Goal: Task Accomplishment & Management: Use online tool/utility

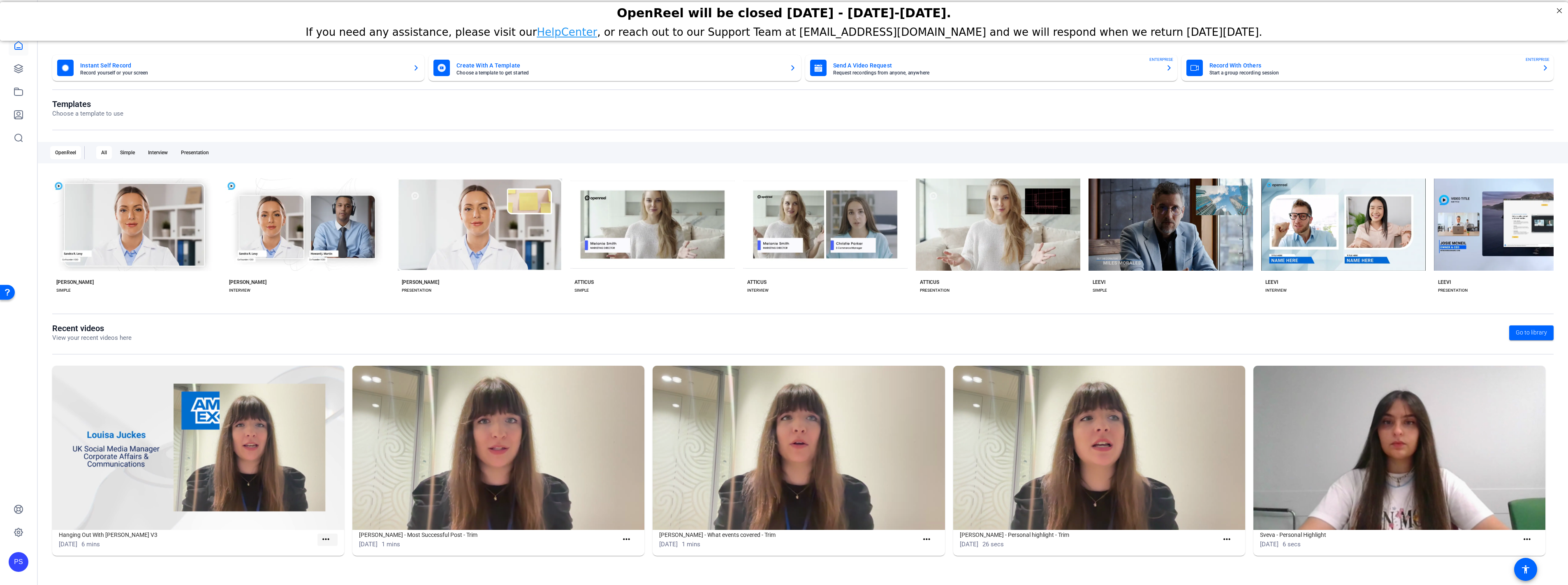
click at [326, 538] on mat-icon "more_horiz" at bounding box center [326, 539] width 11 height 11
click at [333, 554] on span "View" at bounding box center [344, 552] width 33 height 10
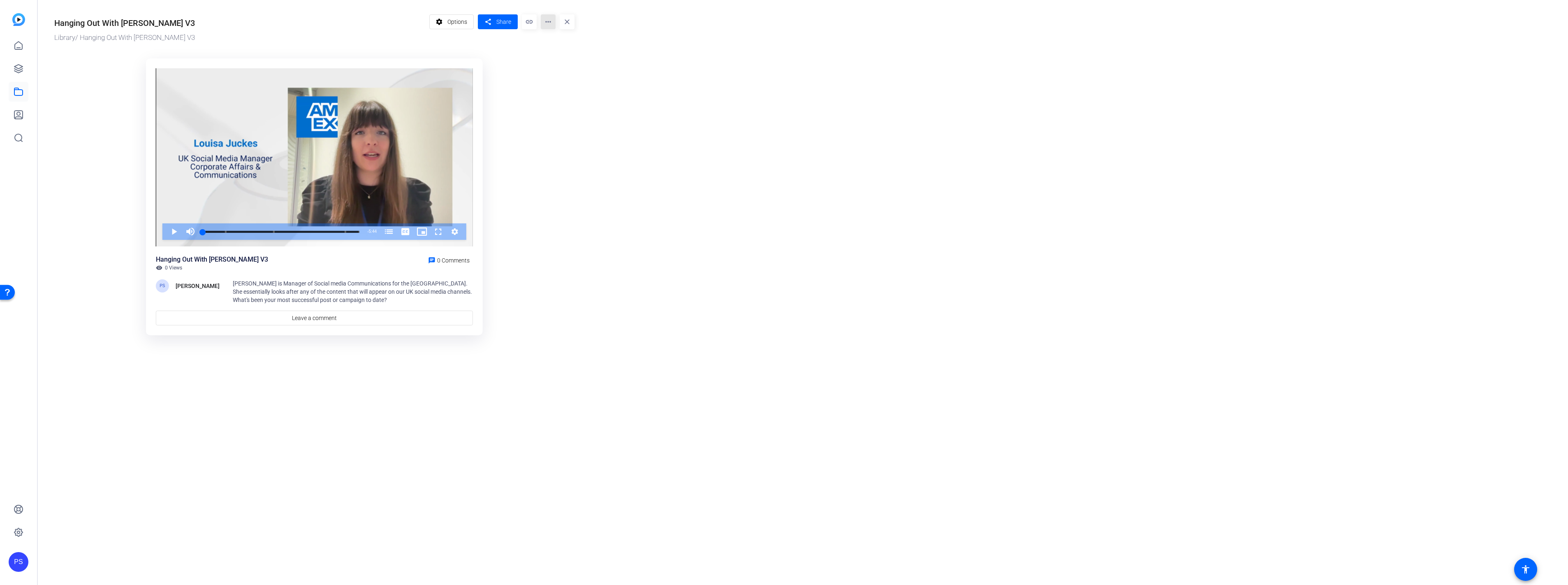
click at [549, 21] on mat-icon "more_horiz" at bounding box center [548, 22] width 15 height 15
click at [560, 47] on span "Edit in Creator" at bounding box center [564, 47] width 34 height 10
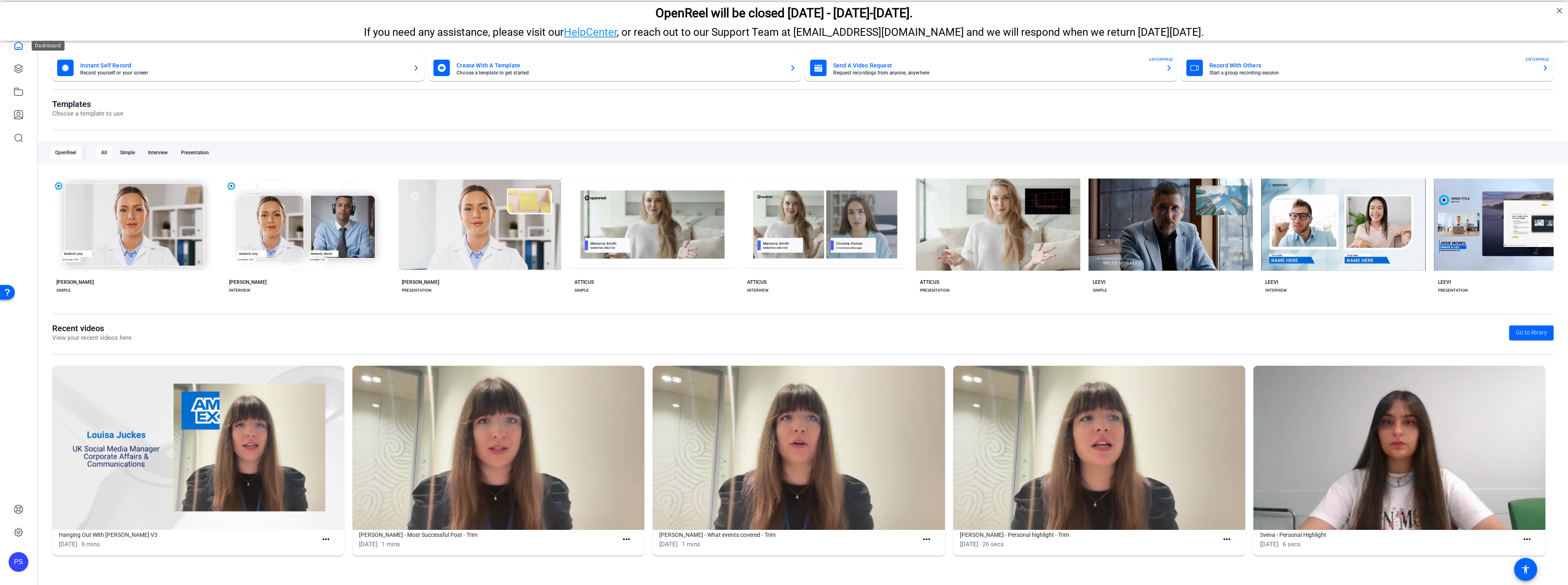
click at [20, 46] on icon at bounding box center [19, 46] width 10 height 10
click at [498, 70] on mat-card-subtitle "Choose a template to get started" at bounding box center [619, 73] width 326 height 5
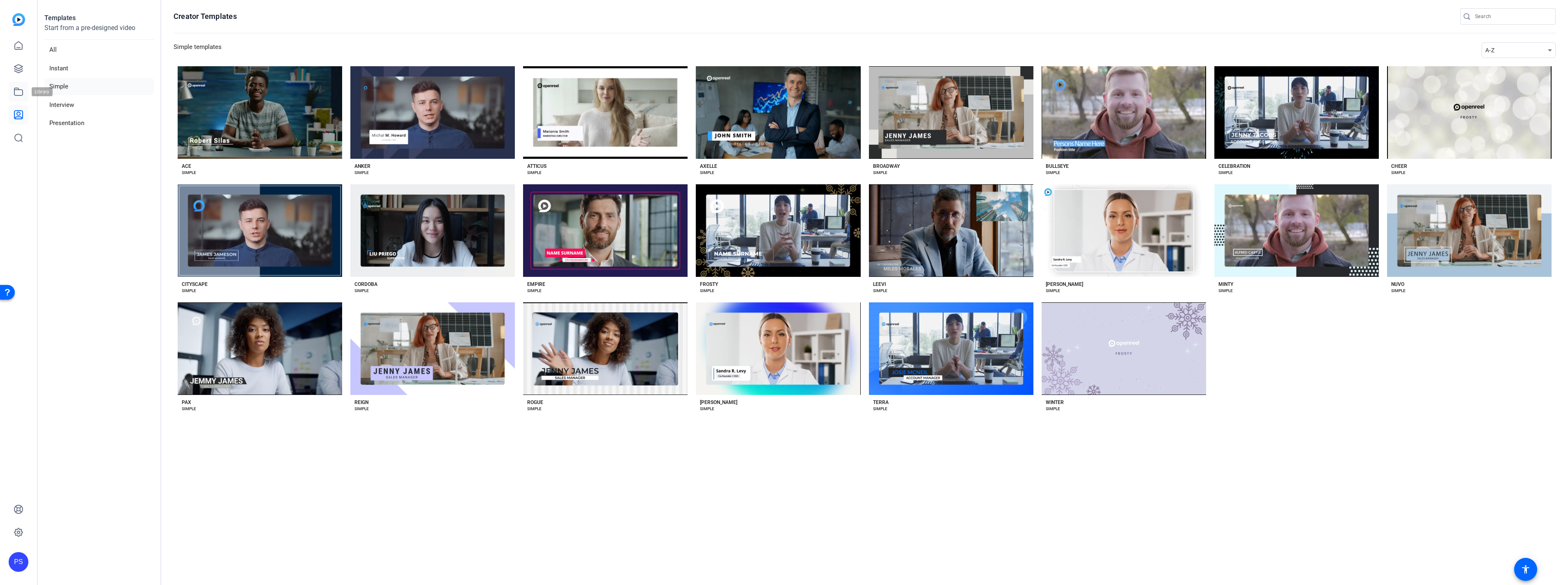
click at [22, 86] on link at bounding box center [19, 91] width 20 height 20
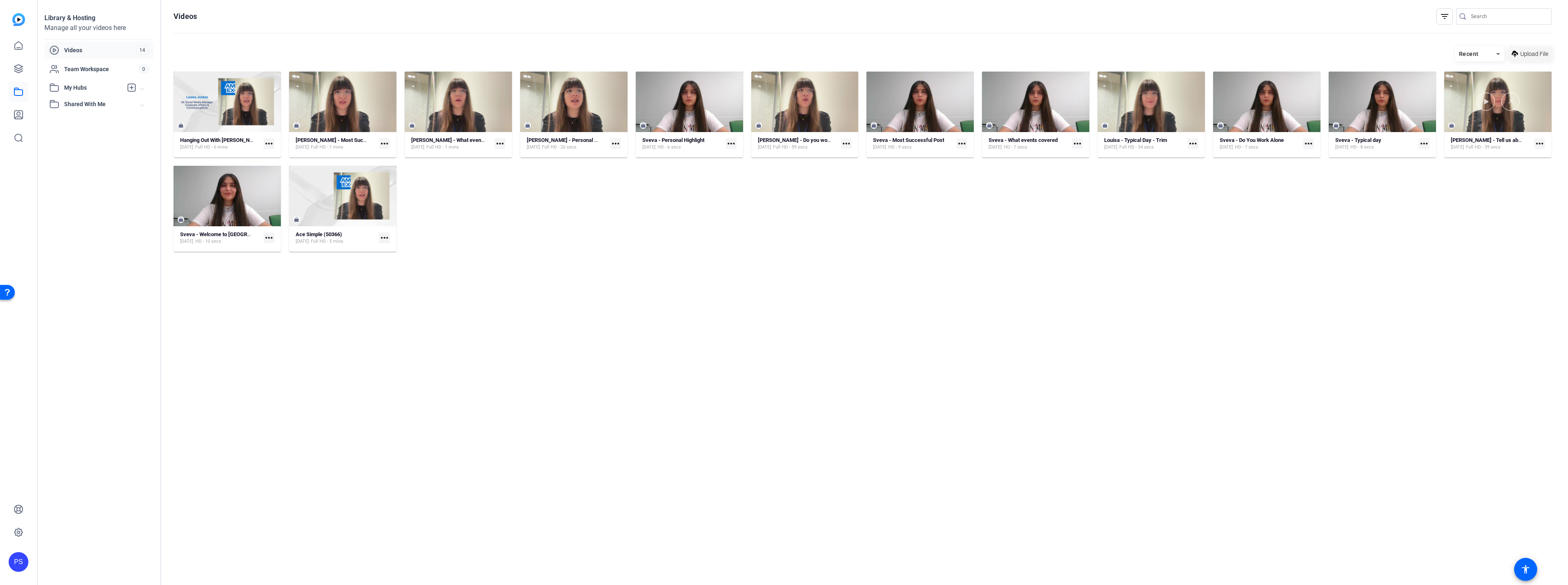
drag, startPoint x: 1534, startPoint y: 57, endPoint x: 1534, endPoint y: 51, distance: 6.0
click at [1534, 51] on span "Upload File" at bounding box center [1535, 54] width 28 height 9
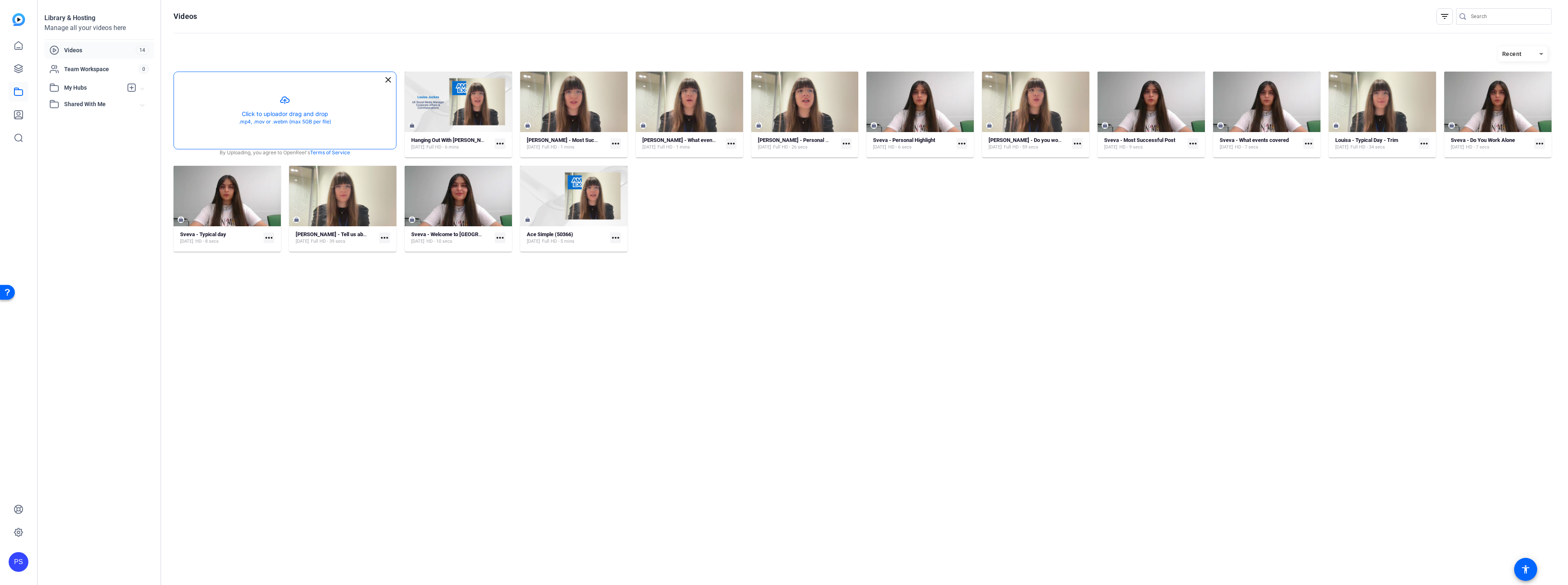
click at [302, 108] on button "button" at bounding box center [285, 110] width 222 height 77
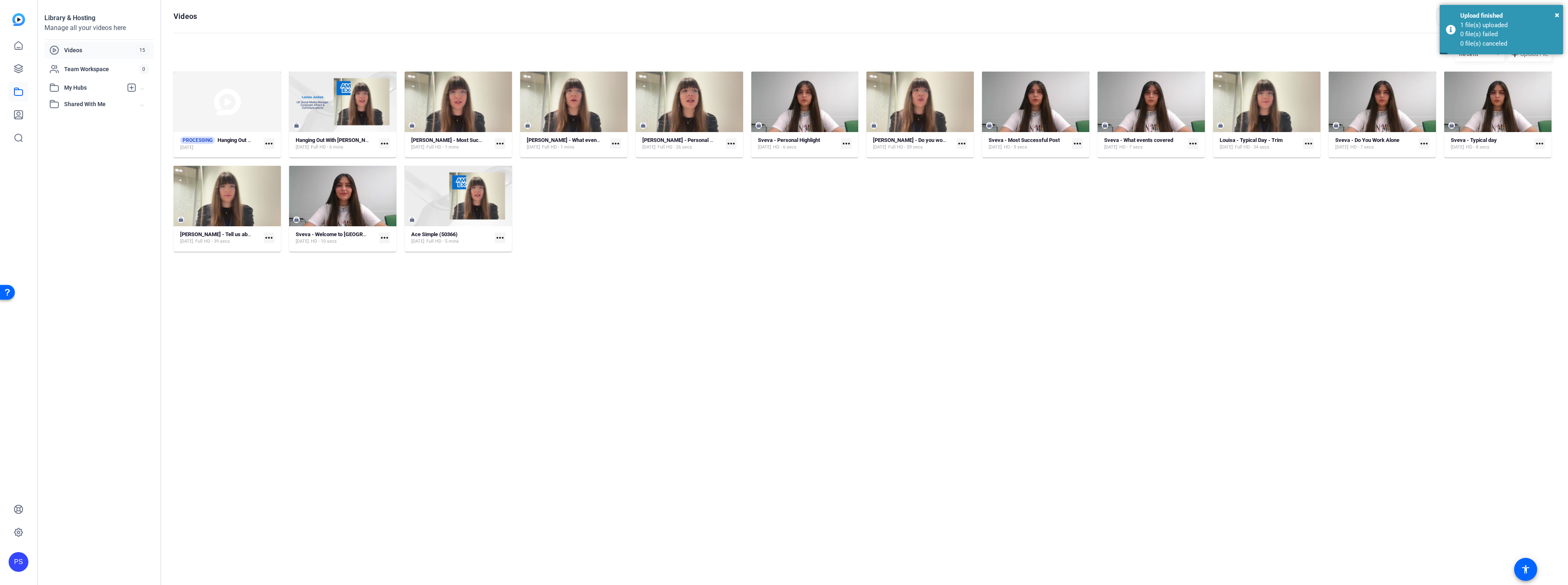
click at [270, 144] on mat-icon "more_horiz" at bounding box center [269, 143] width 11 height 11
drag, startPoint x: 249, startPoint y: 121, endPoint x: 250, endPoint y: 116, distance: 5.1
click at [250, 116] on div at bounding box center [784, 292] width 1568 height 585
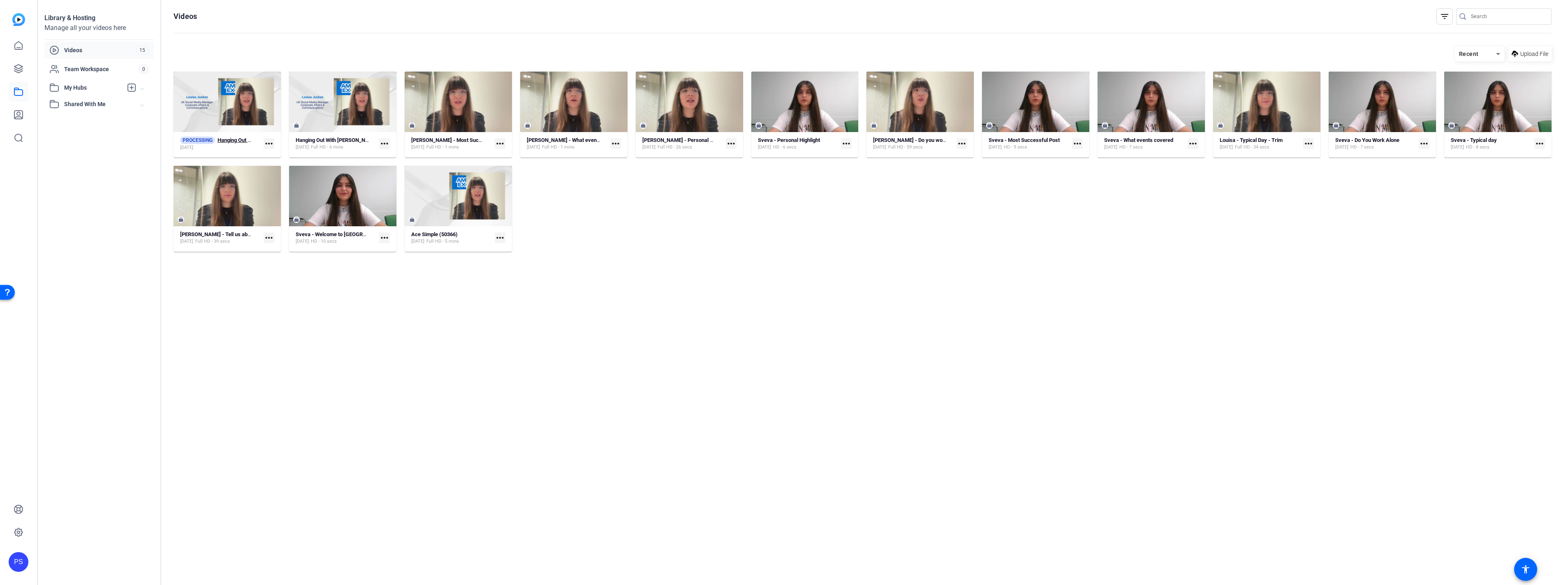
click at [226, 137] on strong "Hanging Out With Louise Juckes V3 (1)" at bounding box center [266, 140] width 99 height 7
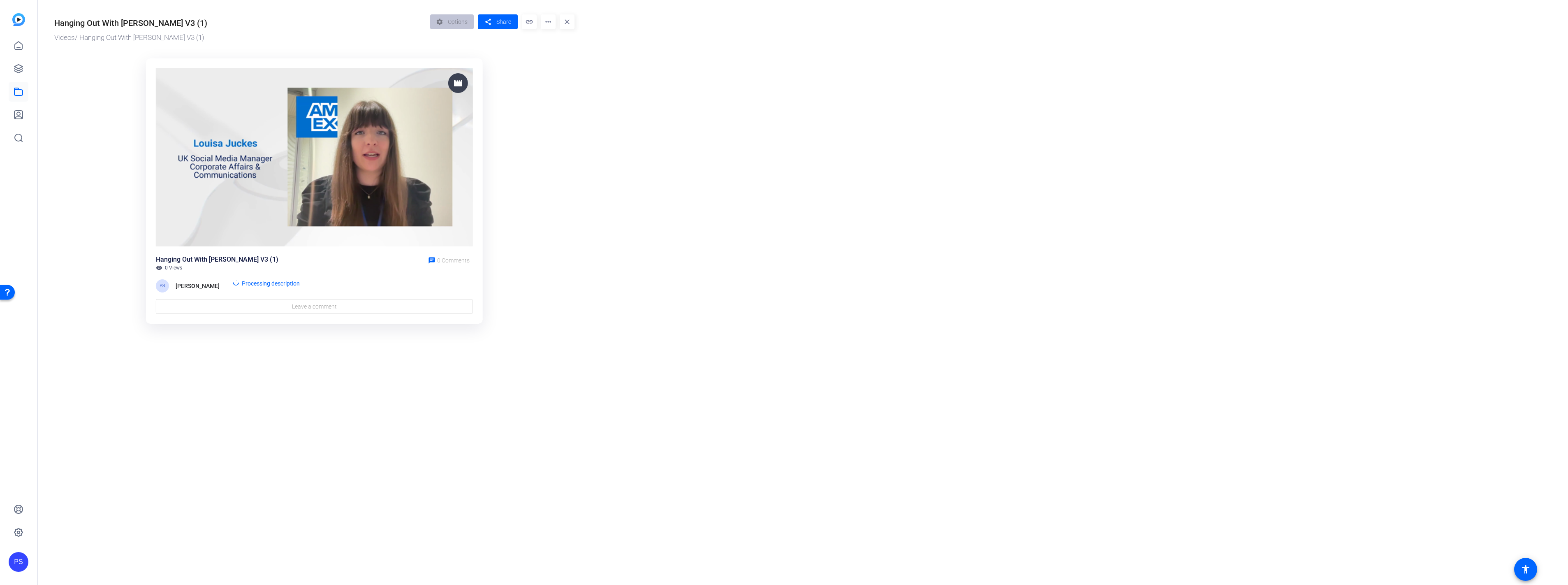
click at [160, 25] on div "Hanging Out With Louise Juckes V3 (1)" at bounding box center [131, 23] width 153 height 12
click at [181, 21] on div "Hanging Out With Louise Juckes V3 (1)" at bounding box center [131, 23] width 153 height 12
click at [183, 24] on div "Hanging Out With Louise Juckes V3 (1)" at bounding box center [131, 23] width 153 height 12
click at [191, 22] on div "Hanging Out With Louise Juckes V3 (1)" at bounding box center [131, 23] width 153 height 12
click at [194, 22] on div "Hanging Out With Louise Juckes V3 (1)" at bounding box center [131, 23] width 153 height 12
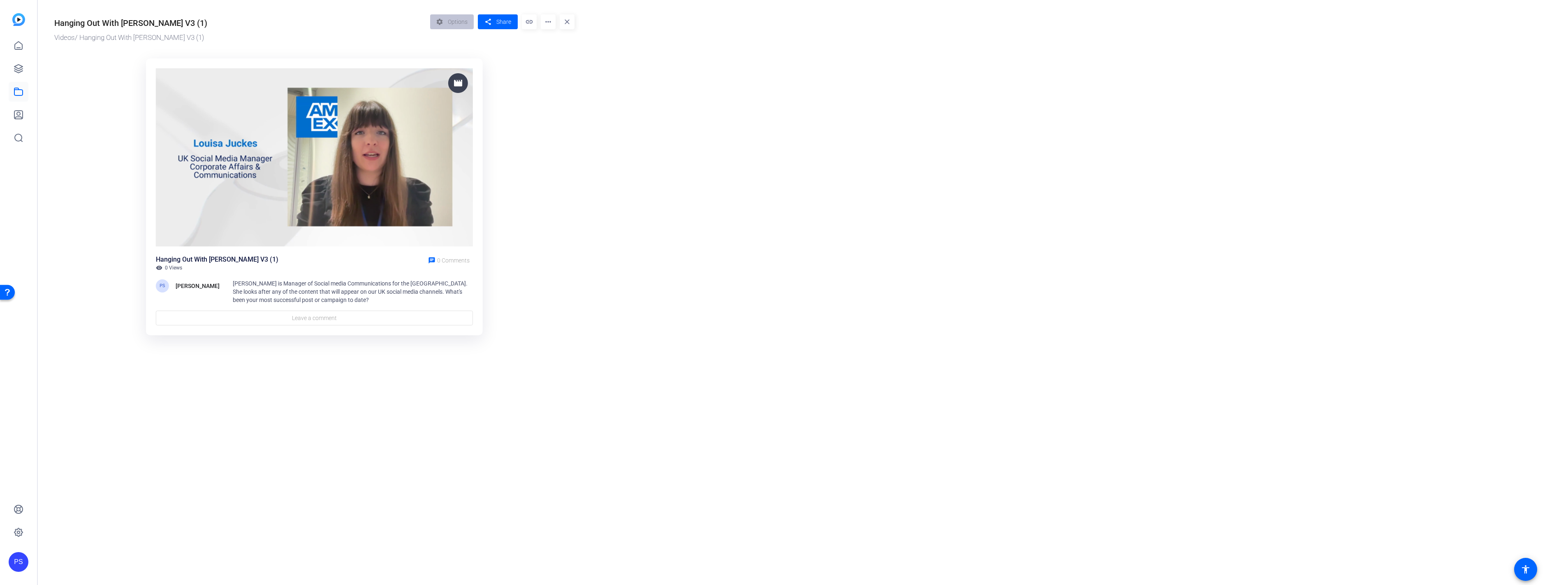
click at [194, 22] on div "Hanging Out With Louise Juckes V3 (1)" at bounding box center [131, 23] width 153 height 12
click at [187, 36] on div "Videos / Hanging Out With Louise Juckes V3 (1)" at bounding box center [240, 37] width 371 height 11
click at [183, 37] on div "Videos / Hanging Out With Louise Juckes V3 (1)" at bounding box center [240, 37] width 371 height 11
click at [551, 20] on mat-icon "more_horiz" at bounding box center [548, 22] width 15 height 15
click at [586, 163] on div at bounding box center [784, 292] width 1568 height 585
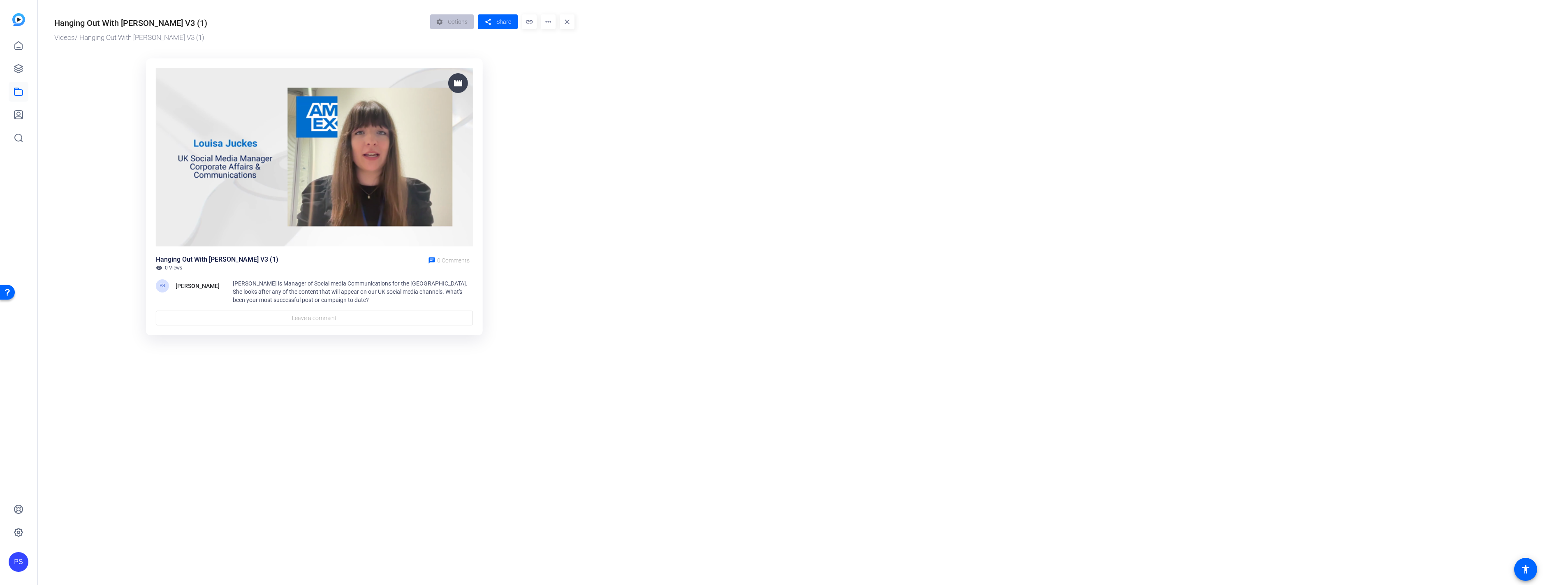
click at [179, 22] on div "Hanging Out With Louise Juckes V3 (1)" at bounding box center [131, 23] width 153 height 12
click at [551, 25] on mat-icon "more_horiz" at bounding box center [548, 22] width 15 height 15
click at [610, 183] on div at bounding box center [784, 292] width 1568 height 585
drag, startPoint x: 360, startPoint y: 174, endPoint x: 288, endPoint y: 277, distance: 125.7
click at [363, 176] on img at bounding box center [314, 157] width 317 height 178
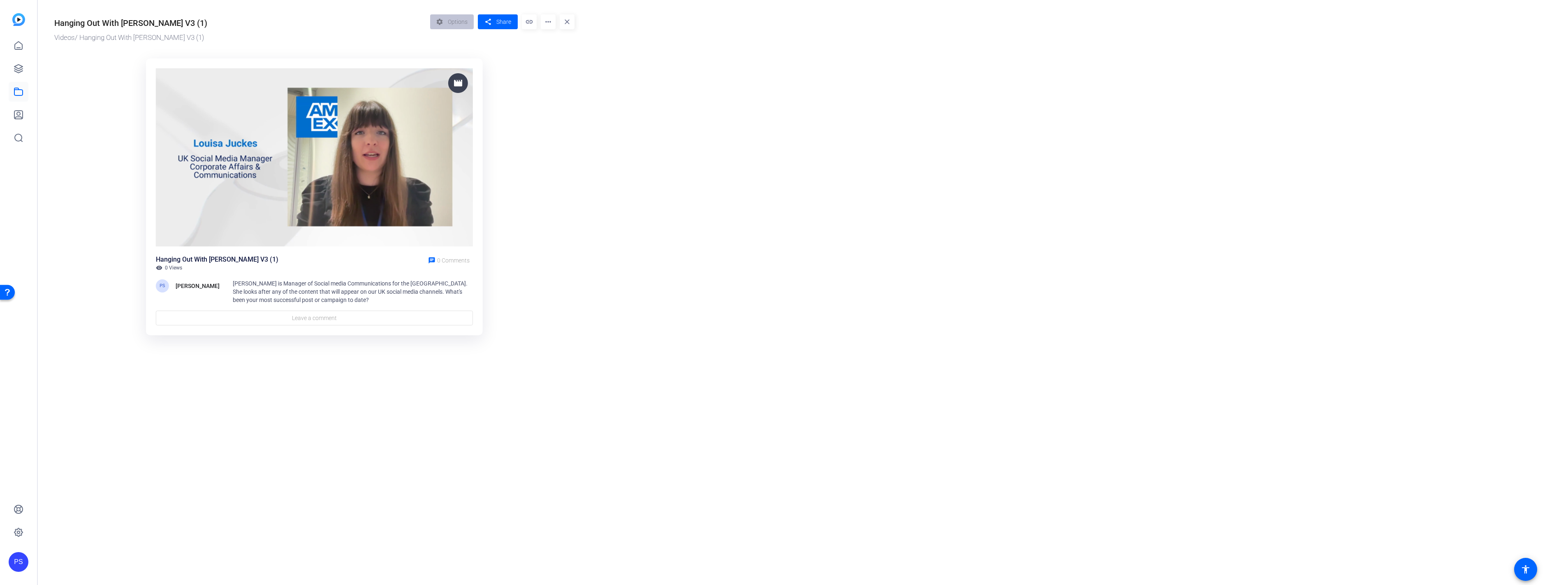
drag, startPoint x: 288, startPoint y: 277, endPoint x: 284, endPoint y: 281, distance: 5.7
click at [284, 281] on span "Louisa Jukes is Manager of Social media Communications for the uk. She looks af…" at bounding box center [350, 292] width 235 height 23
click at [288, 290] on span "Louisa Jukes is Manager of Social media Communications for the uk. She looks af…" at bounding box center [350, 292] width 235 height 23
click at [547, 24] on mat-icon "more_horiz" at bounding box center [548, 22] width 15 height 15
click at [549, 148] on div at bounding box center [784, 292] width 1568 height 585
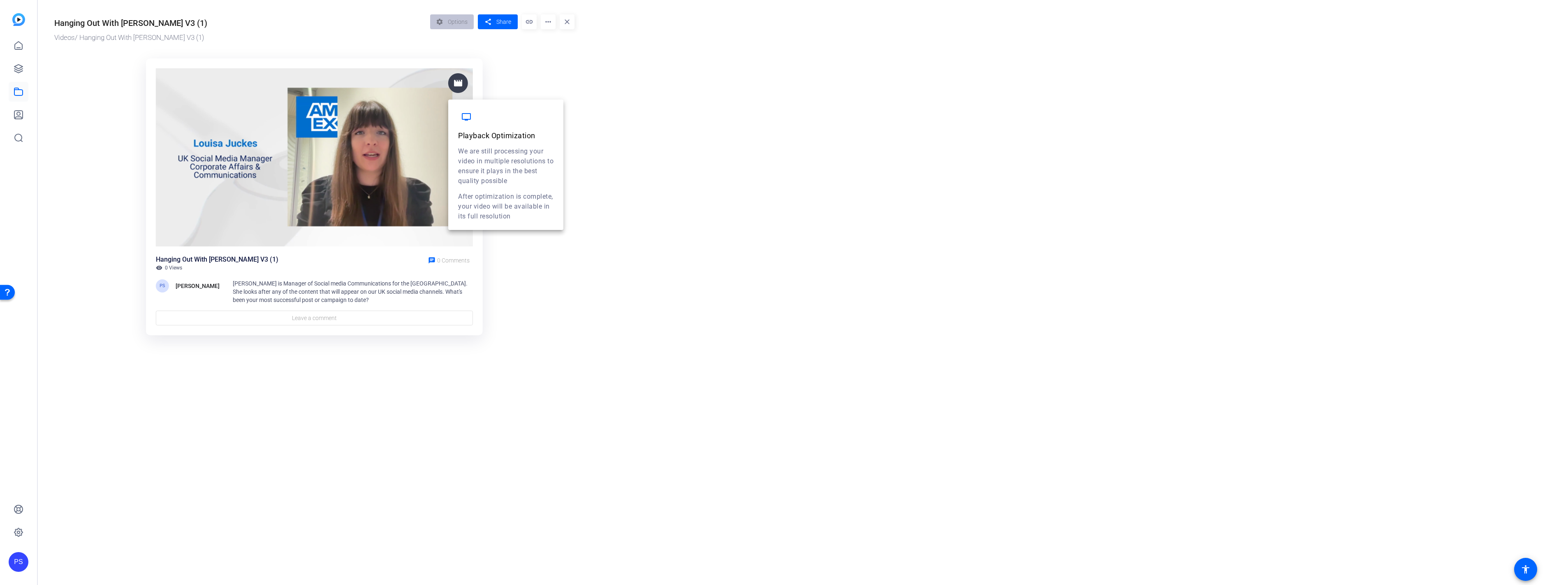
click at [458, 79] on mat-icon "movie" at bounding box center [458, 83] width 10 height 10
click at [661, 142] on or-hosting-video-details "Hanging Out With Louise Juckes V3 (1) Videos / Hanging Out With Louise Juckes V…" at bounding box center [801, 174] width 1526 height 348
click at [546, 24] on mat-icon "more_horiz" at bounding box center [548, 22] width 15 height 15
drag, startPoint x: 24, startPoint y: 20, endPoint x: 20, endPoint y: 15, distance: 6.4
click at [20, 15] on div at bounding box center [784, 292] width 1568 height 585
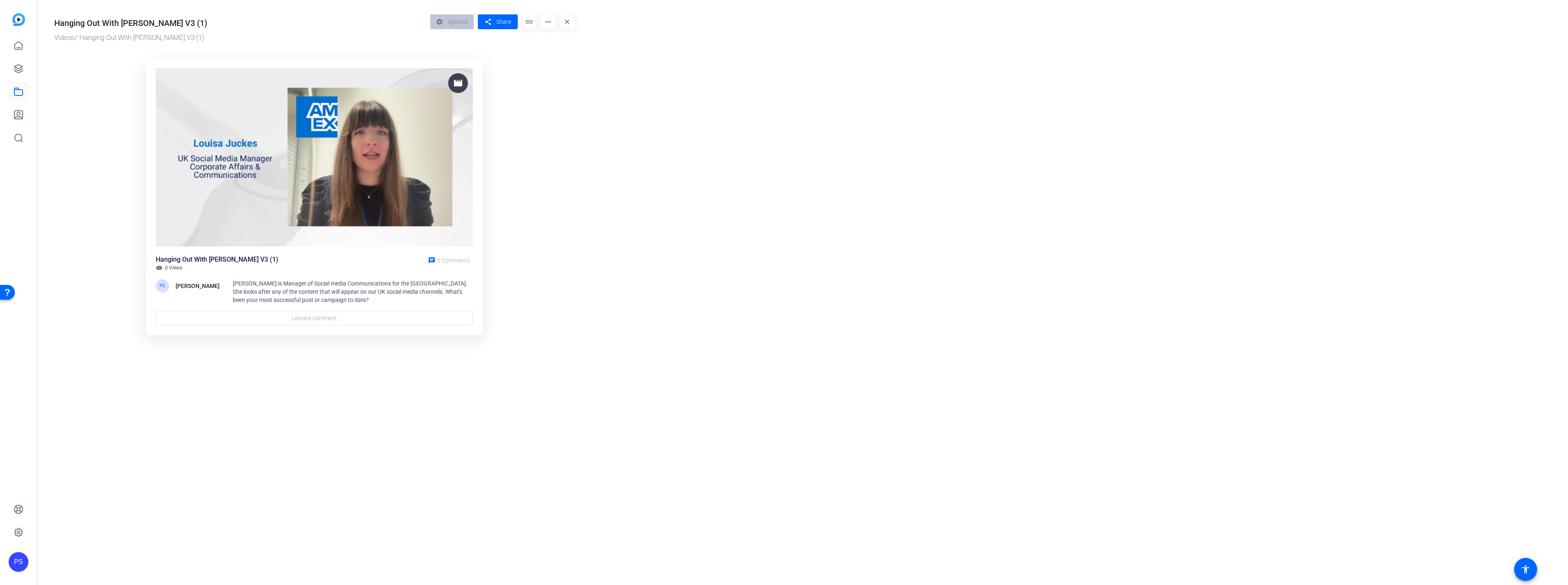
click at [257, 261] on div "Hanging Out With Louise Juckes V3 (1)" at bounding box center [217, 260] width 122 height 10
click at [545, 24] on mat-icon "more_horiz" at bounding box center [548, 22] width 15 height 15
click at [709, 183] on div at bounding box center [784, 292] width 1568 height 585
click at [547, 18] on mat-icon "more_horiz" at bounding box center [548, 22] width 15 height 15
drag, startPoint x: 569, startPoint y: 114, endPoint x: 440, endPoint y: 87, distance: 131.8
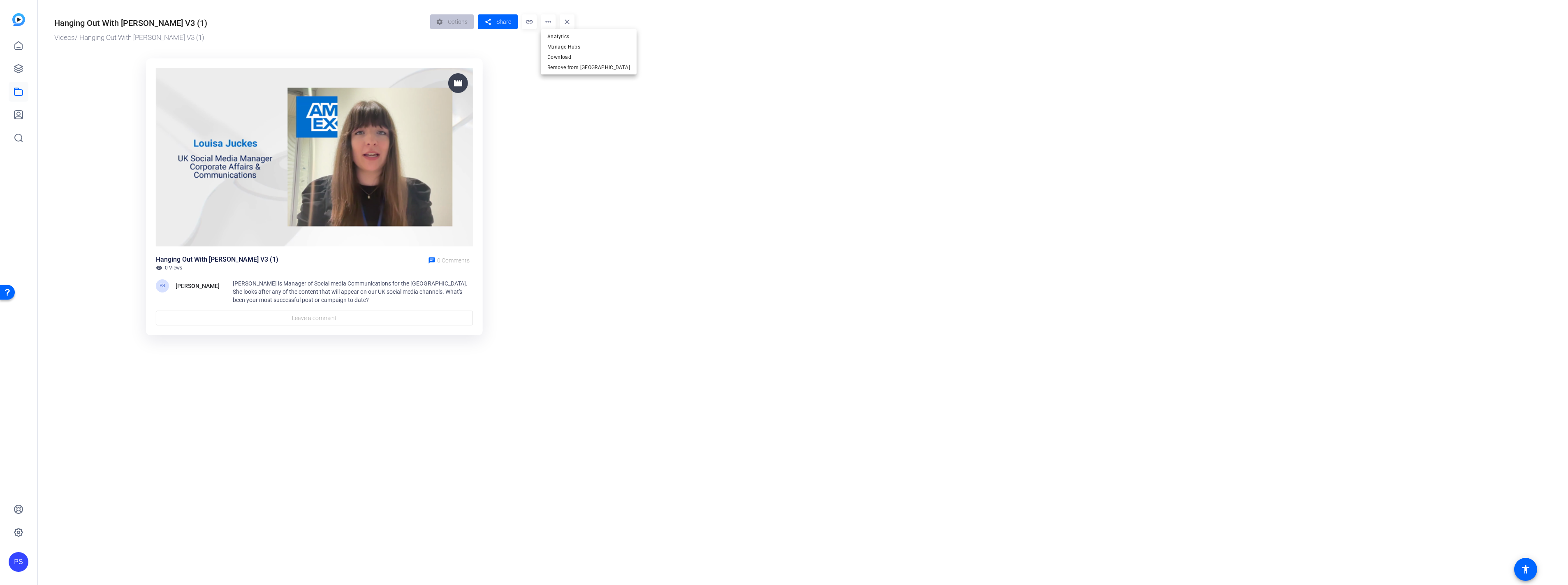
click at [569, 114] on div at bounding box center [784, 292] width 1568 height 585
click at [161, 17] on div "Hanging Out With Louise Juckes V3 (1)" at bounding box center [131, 23] width 153 height 12
click at [160, 19] on div "Hanging Out With Louise Juckes V3 (1)" at bounding box center [131, 23] width 153 height 12
click at [161, 19] on div "Hanging Out With Louise Juckes V3 (1)" at bounding box center [131, 23] width 153 height 12
click at [177, 19] on div "Hanging Out With Louise Juckes V3 (1)" at bounding box center [131, 23] width 153 height 12
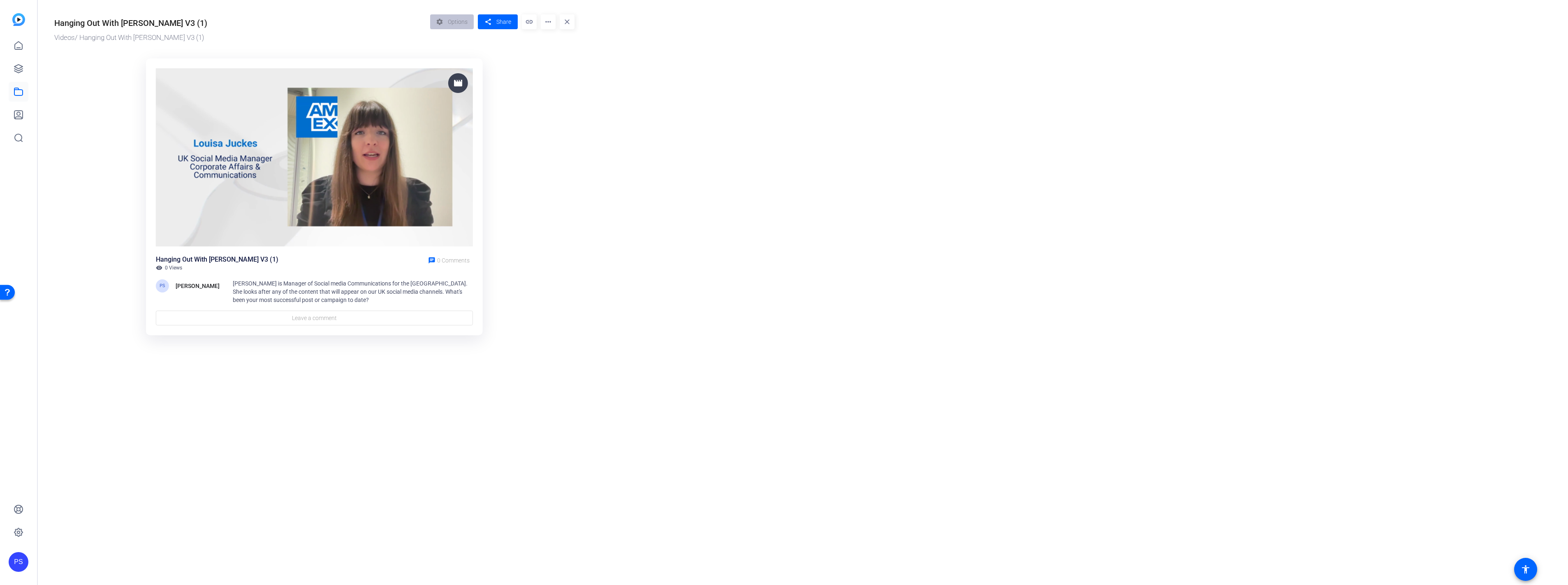
click at [21, 15] on img at bounding box center [19, 20] width 13 height 13
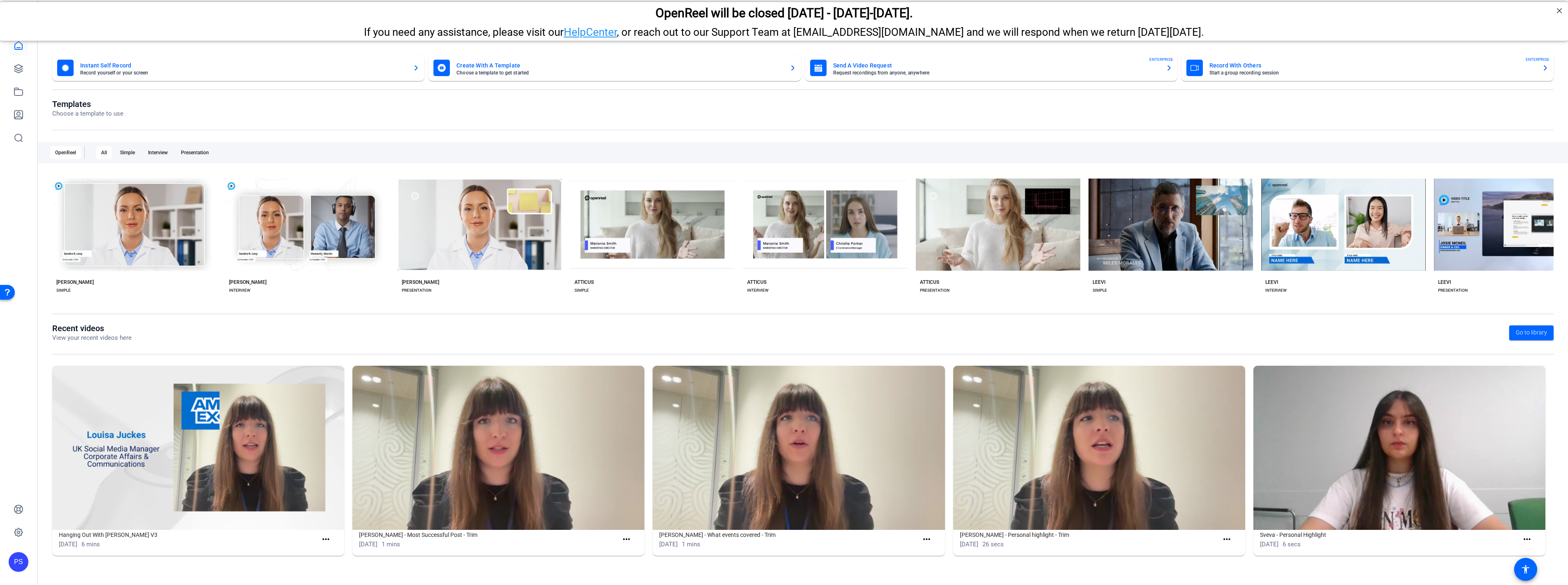
click at [303, 436] on img at bounding box center [198, 447] width 292 height 164
click at [327, 539] on mat-icon "more_horiz" at bounding box center [326, 539] width 11 height 11
click at [340, 549] on span "View" at bounding box center [344, 552] width 33 height 10
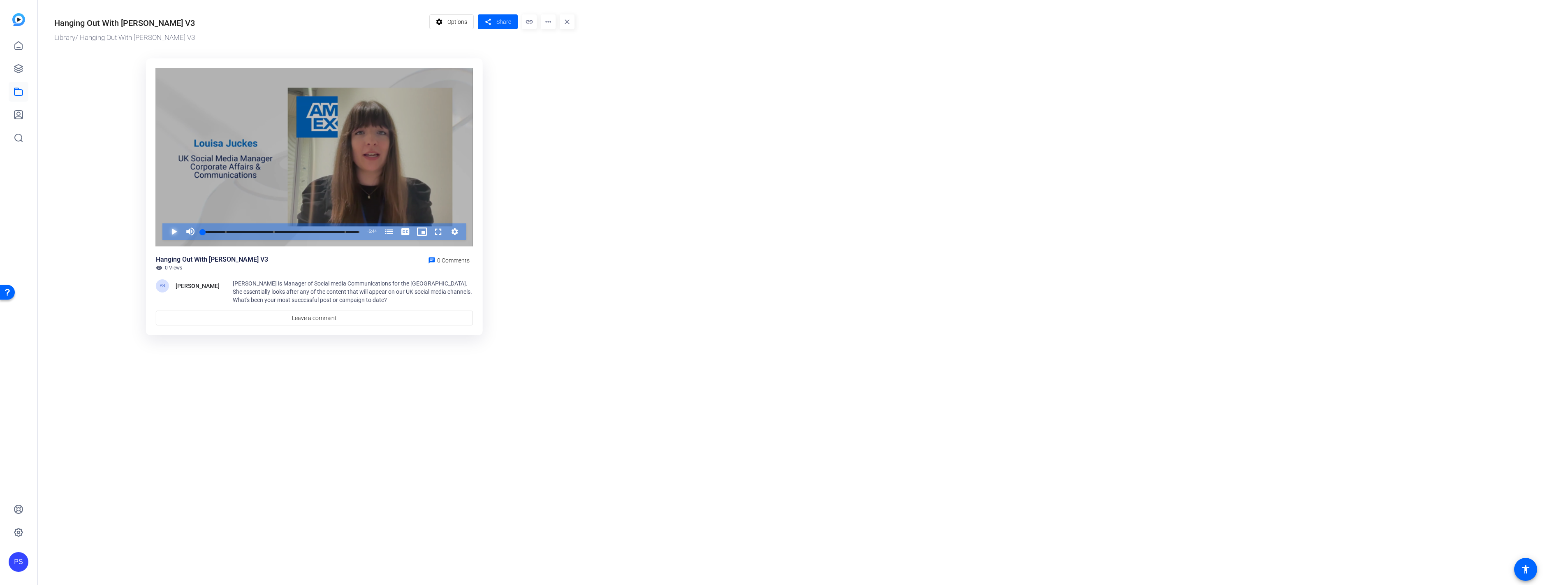
click at [165, 231] on span "Video Player" at bounding box center [165, 231] width 0 height 16
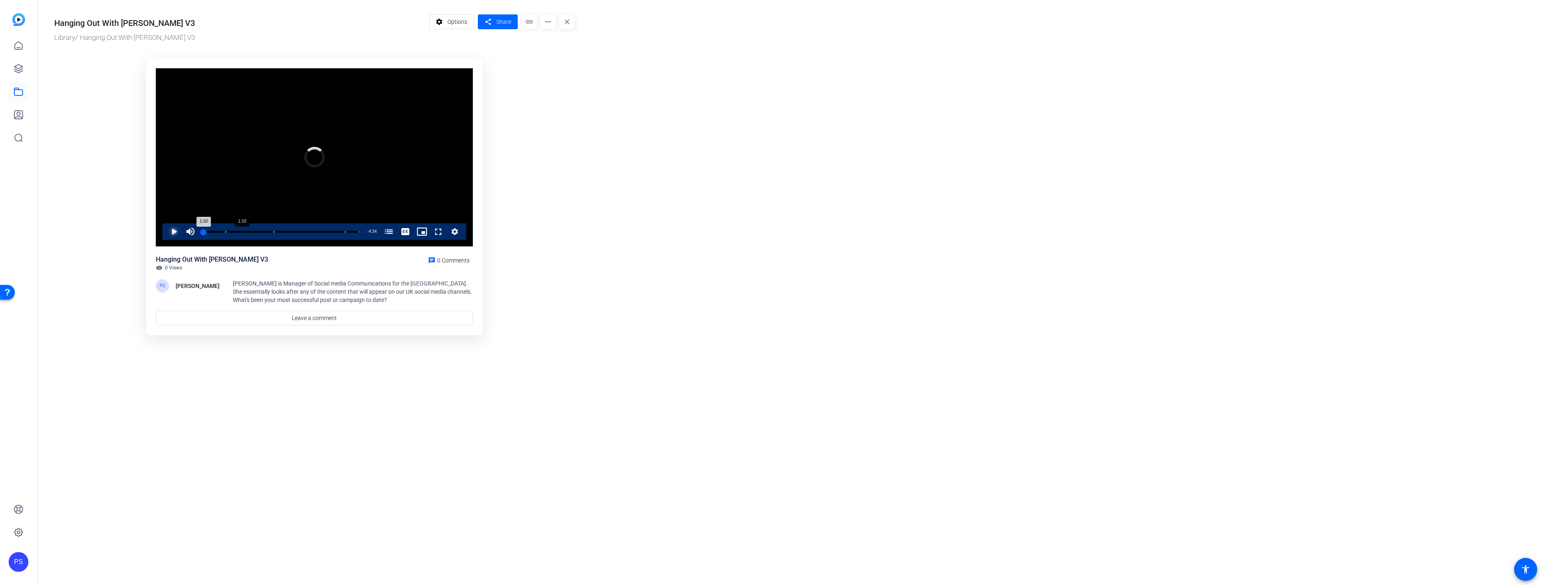
click at [235, 229] on div "Loaded : 0.00% 1:10 1:10 Hanging Out With (00:01) What does a typical day look …" at bounding box center [281, 231] width 165 height 16
drag, startPoint x: 236, startPoint y: 231, endPoint x: 251, endPoint y: 231, distance: 15.0
click at [251, 231] on div "1:45" at bounding box center [226, 231] width 48 height 2
click at [170, 24] on div "Hanging Out With [PERSON_NAME] V3" at bounding box center [125, 23] width 141 height 12
click at [182, 23] on div "Hanging Out With [PERSON_NAME] V3" at bounding box center [125, 23] width 141 height 12
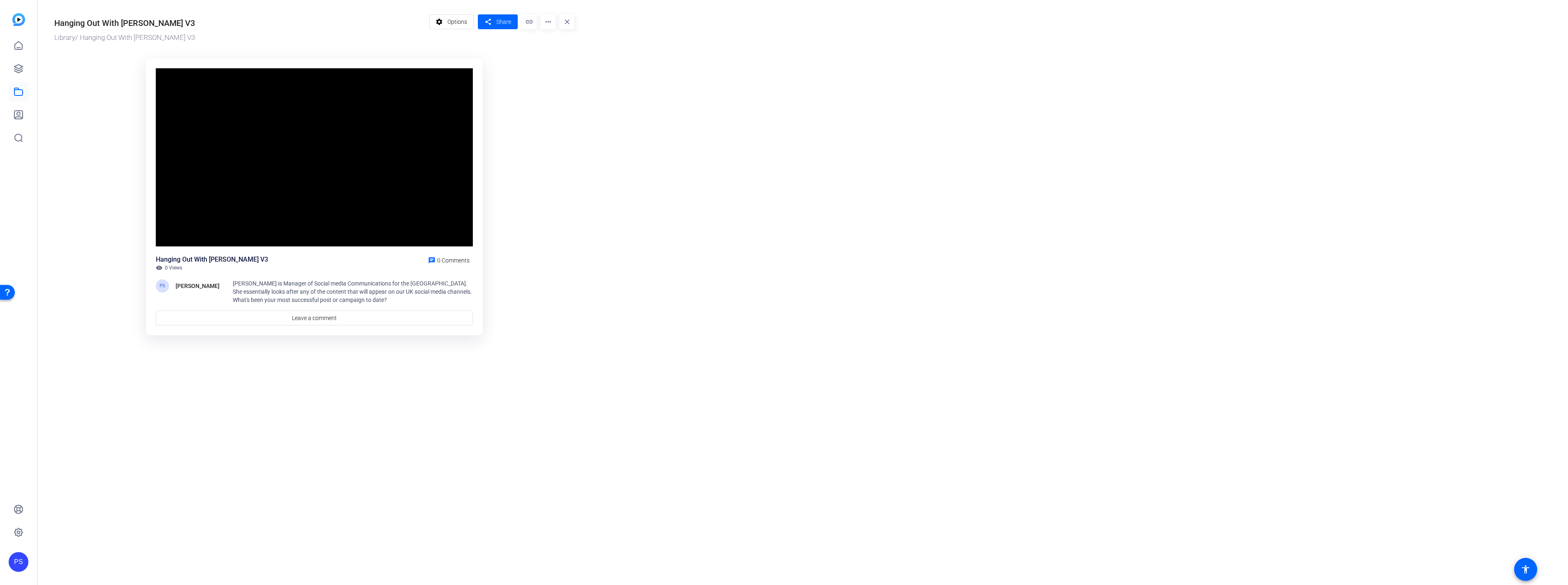
click at [546, 25] on mat-icon "more_horiz" at bounding box center [548, 22] width 15 height 15
click at [572, 42] on span "Edit in Creator" at bounding box center [564, 47] width 34 height 10
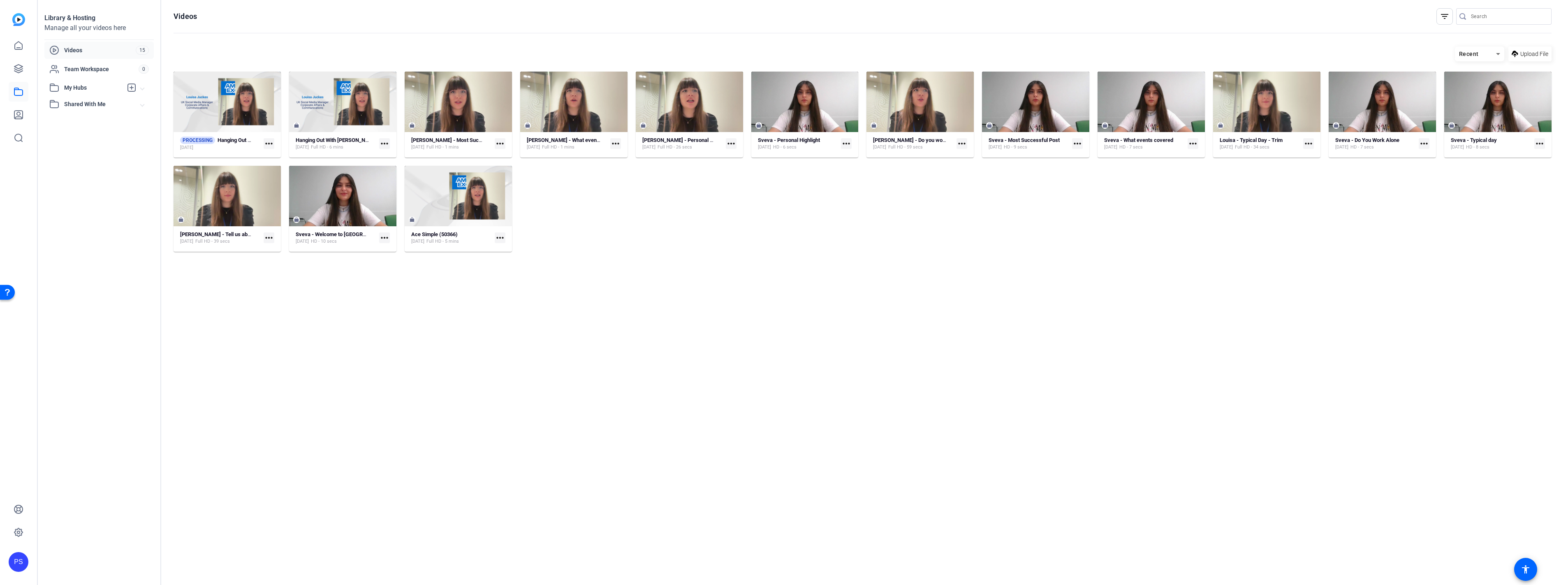
click at [271, 145] on mat-icon "more_horiz" at bounding box center [269, 143] width 11 height 11
click at [310, 105] on div at bounding box center [343, 102] width 108 height 18
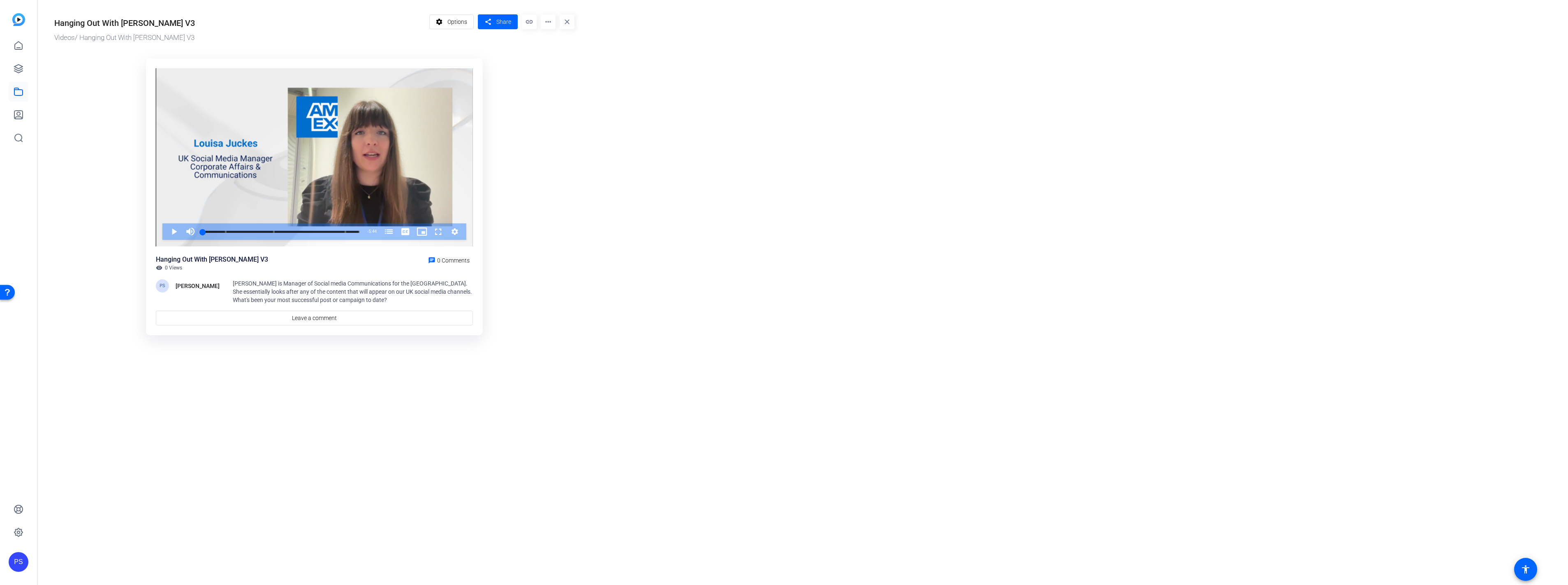
click at [544, 22] on mat-icon "more_horiz" at bounding box center [548, 22] width 15 height 15
click at [550, 46] on span "Edit in Creator" at bounding box center [564, 47] width 34 height 10
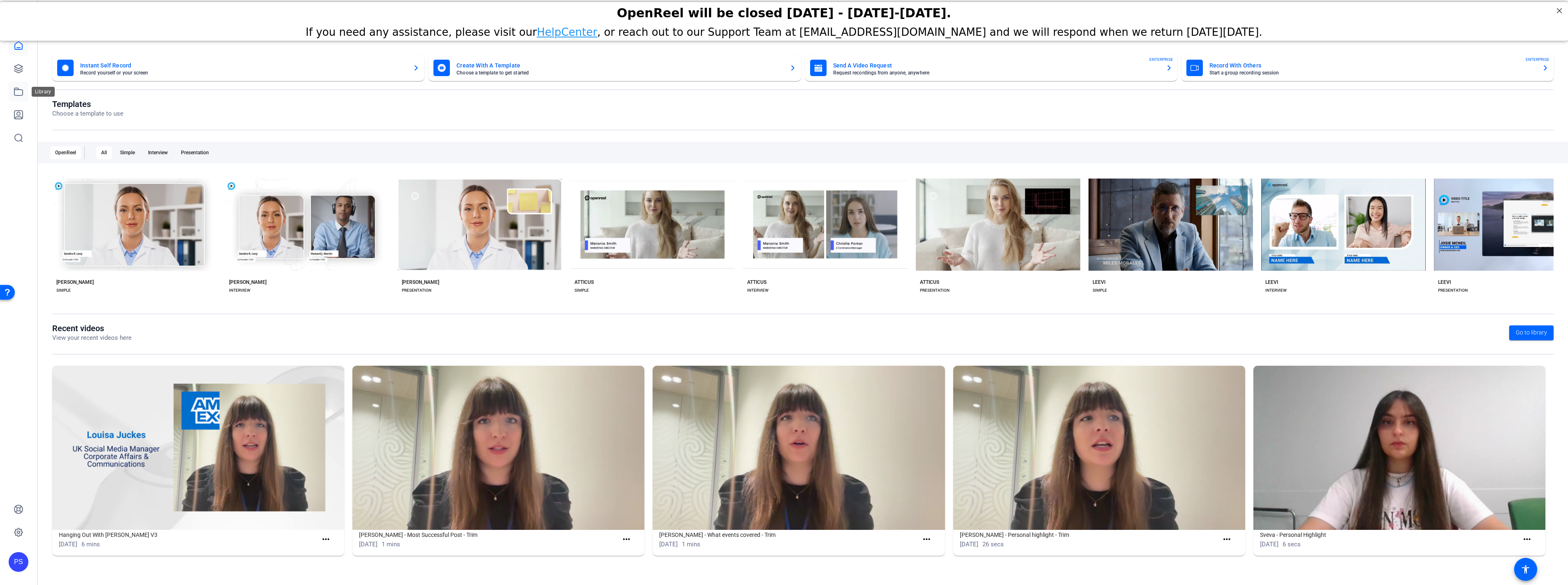
click at [17, 91] on icon at bounding box center [19, 92] width 10 height 10
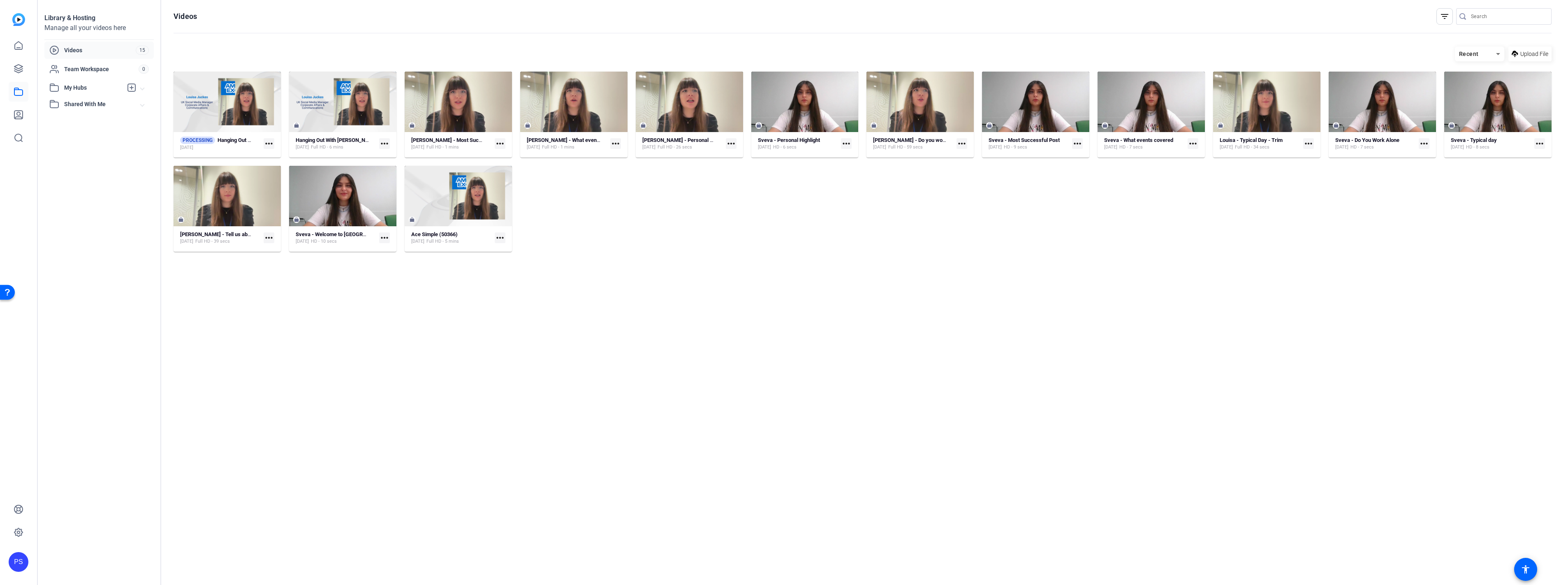
click at [19, 17] on img at bounding box center [19, 20] width 13 height 13
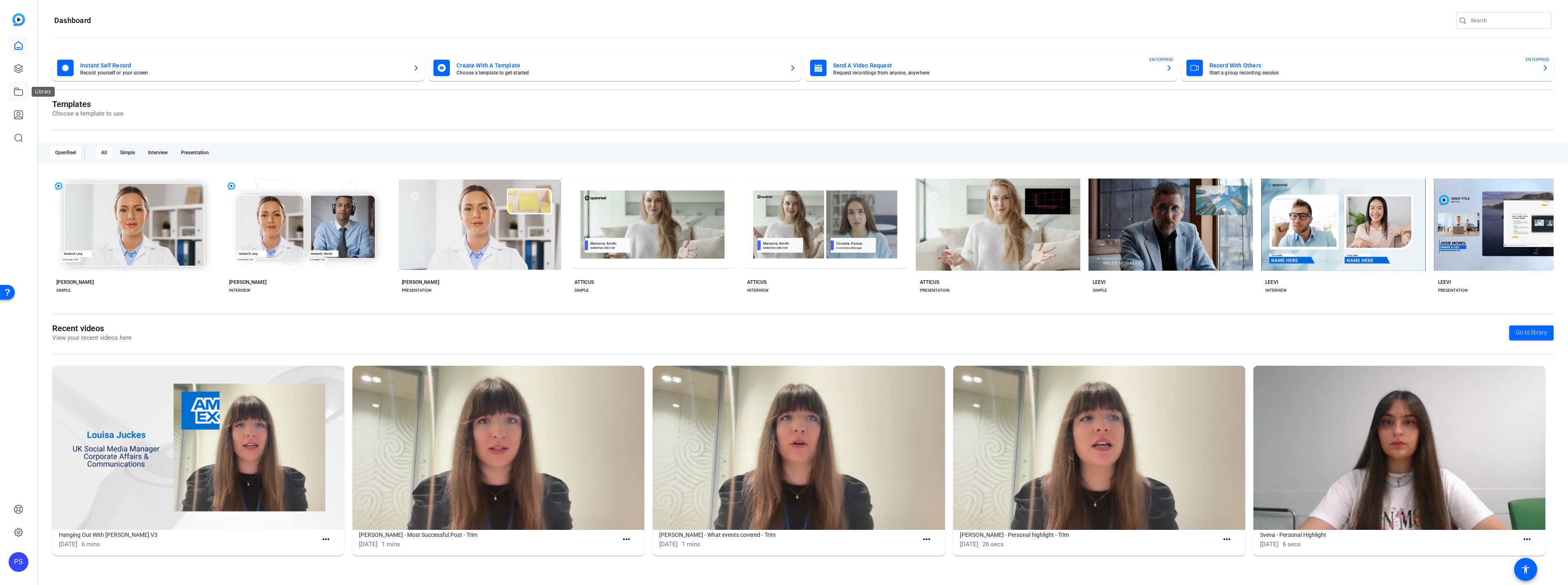
click at [21, 92] on icon at bounding box center [19, 92] width 10 height 10
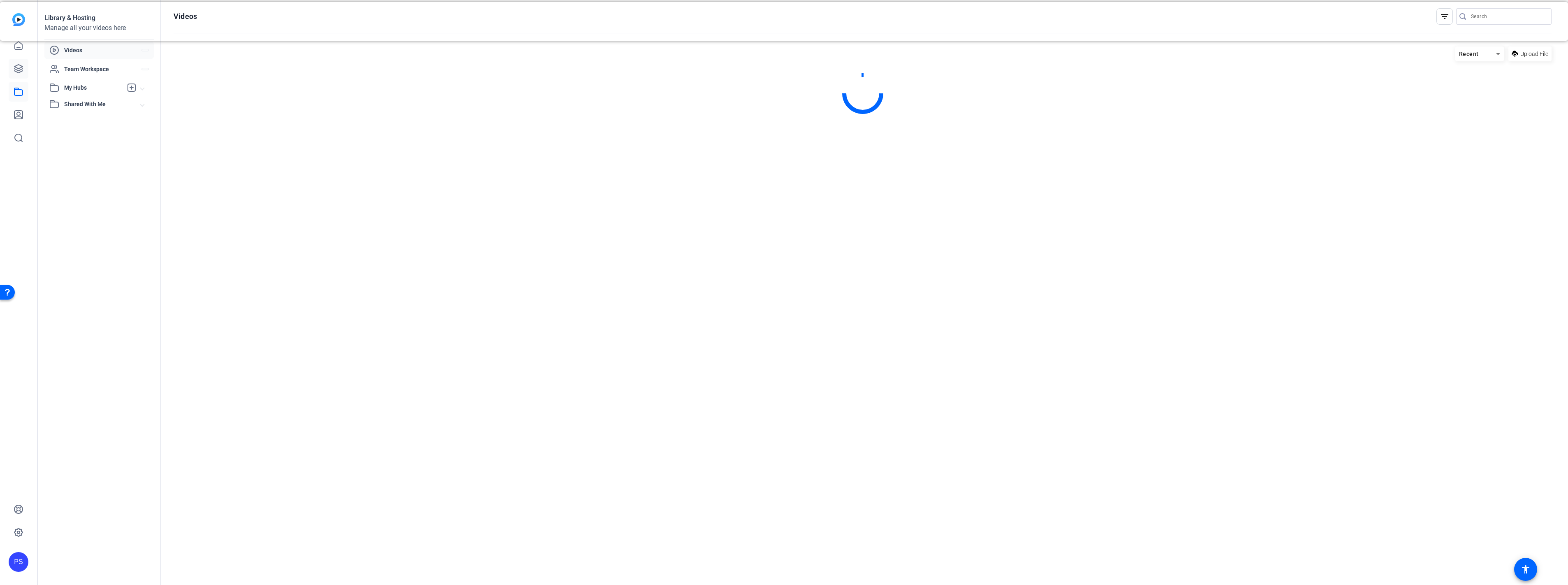
click at [18, 59] on link at bounding box center [19, 68] width 20 height 20
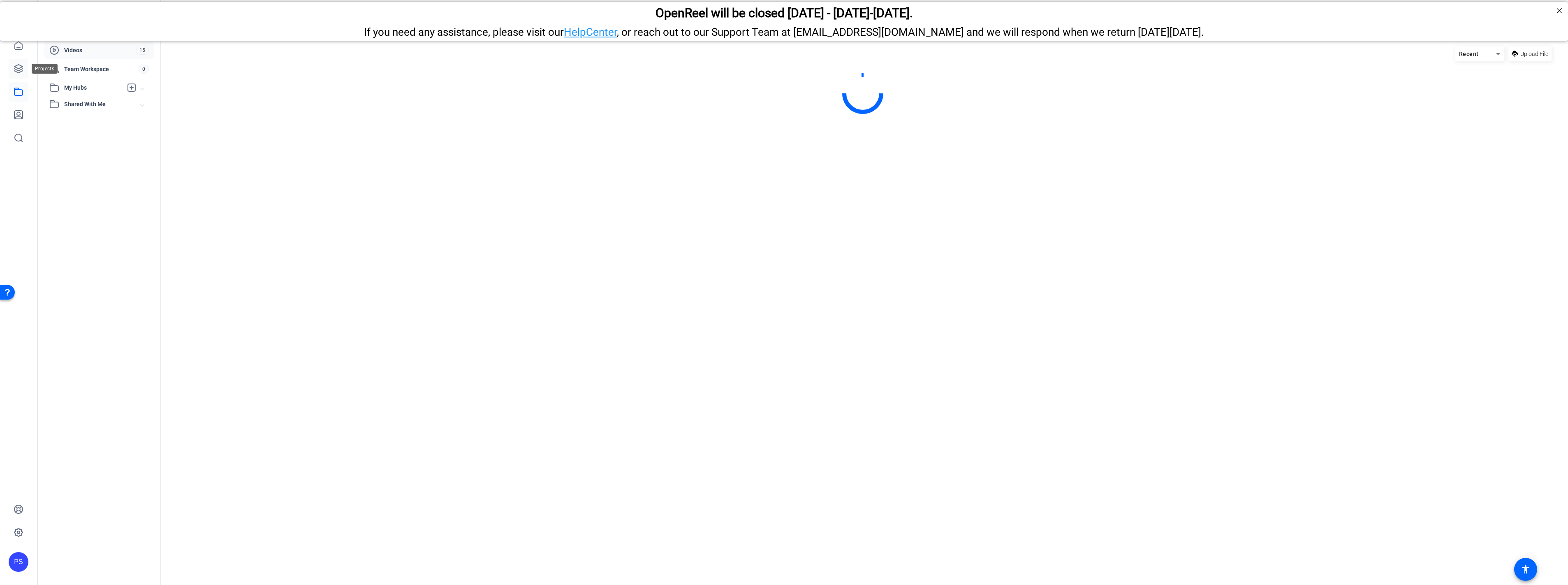
click at [18, 64] on icon at bounding box center [19, 68] width 8 height 8
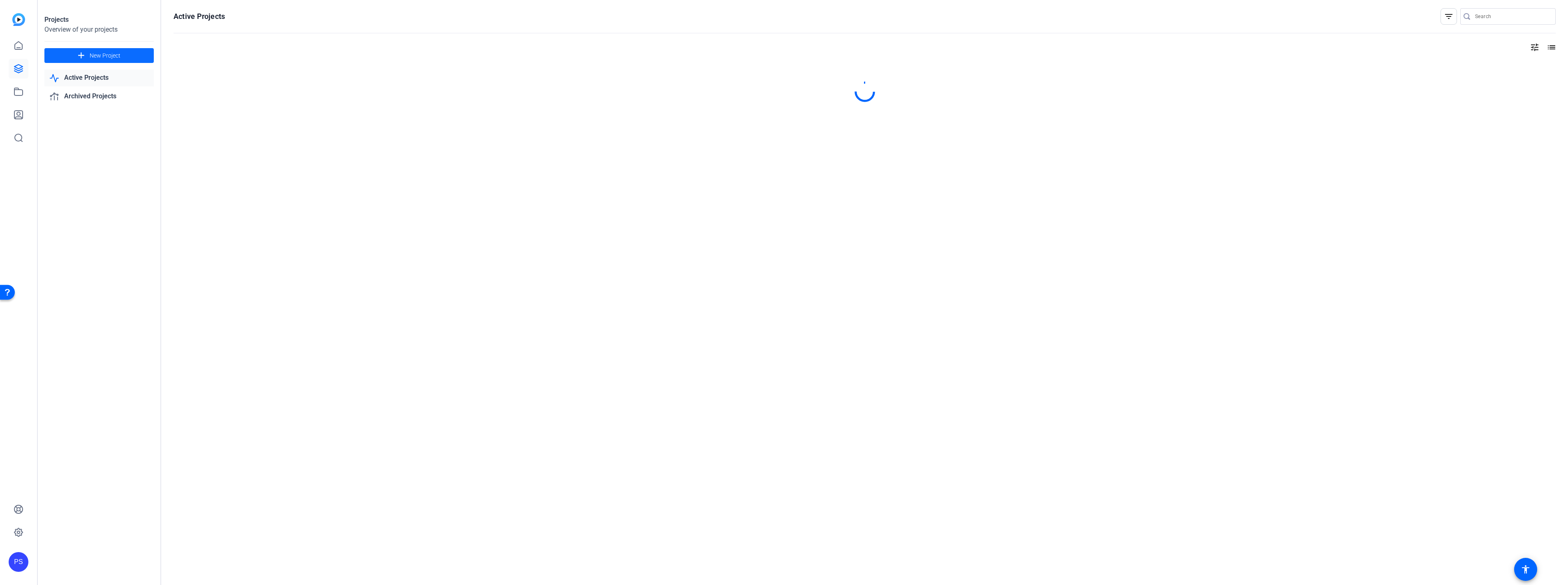
click at [115, 53] on span "New Project" at bounding box center [105, 55] width 31 height 9
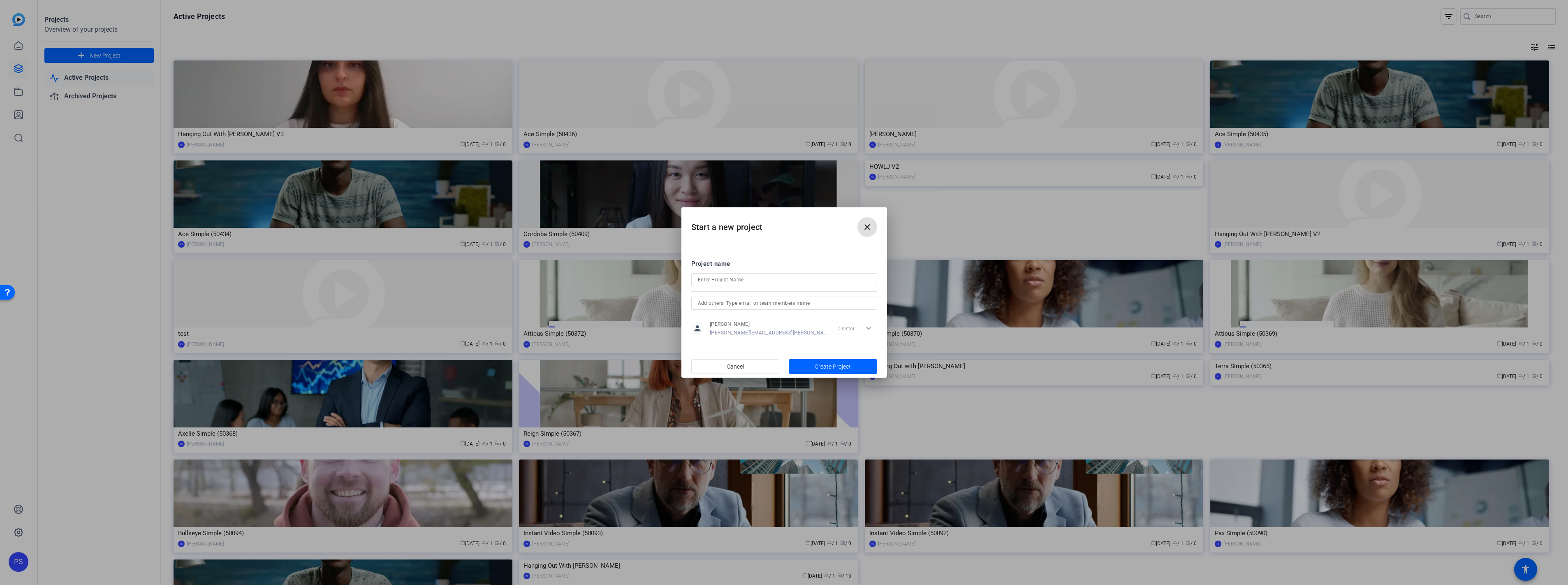
click at [744, 281] on input at bounding box center [784, 279] width 173 height 10
type input "Louisa V4"
click at [853, 366] on span "button" at bounding box center [832, 367] width 89 height 20
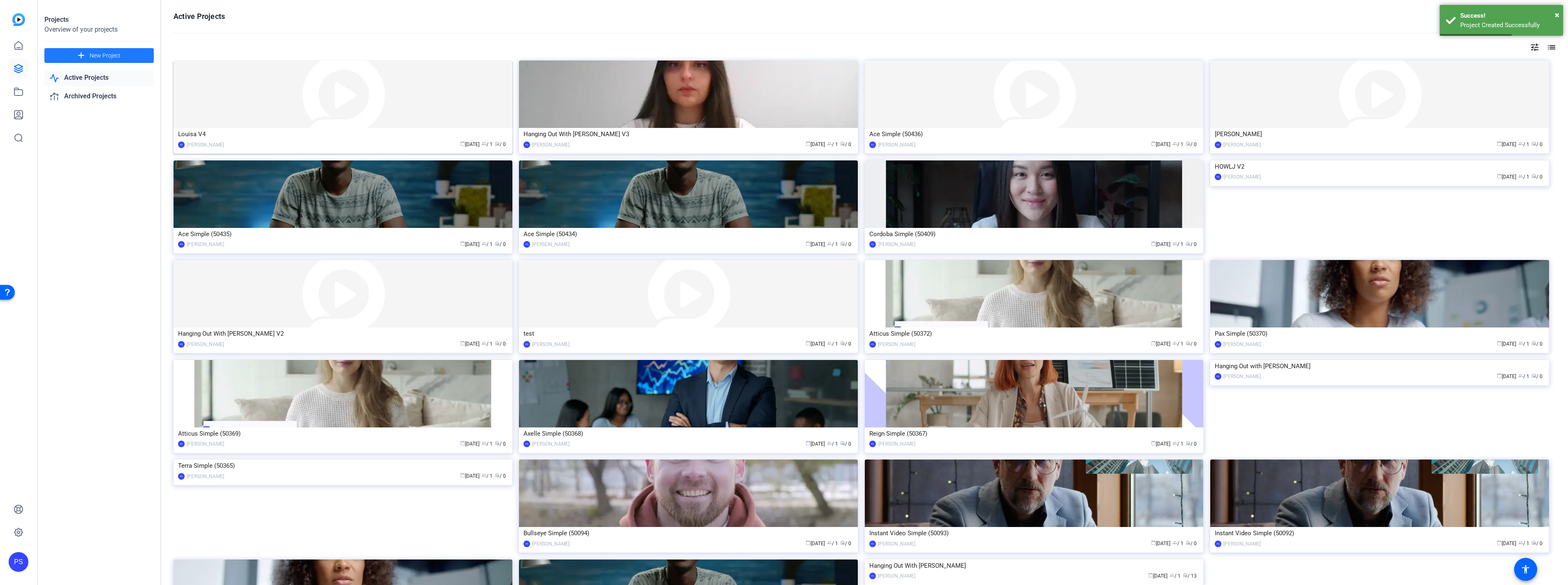
drag, startPoint x: 434, startPoint y: 149, endPoint x: 435, endPoint y: 128, distance: 21.0
click at [435, 128] on img at bounding box center [343, 94] width 339 height 68
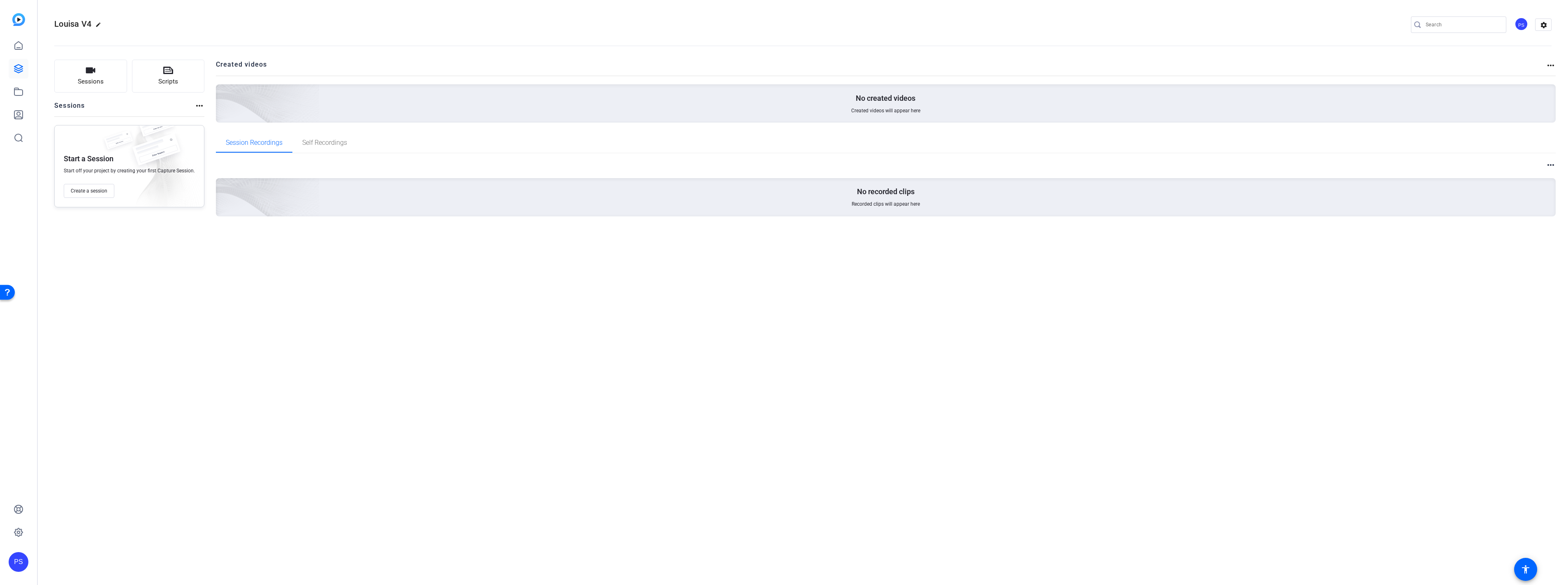
click at [1551, 64] on mat-icon "more_horiz" at bounding box center [1551, 65] width 10 height 10
click at [389, 304] on div at bounding box center [784, 292] width 1568 height 585
drag, startPoint x: 20, startPoint y: 50, endPoint x: 24, endPoint y: 47, distance: 5.0
click at [23, 47] on link at bounding box center [19, 46] width 20 height 20
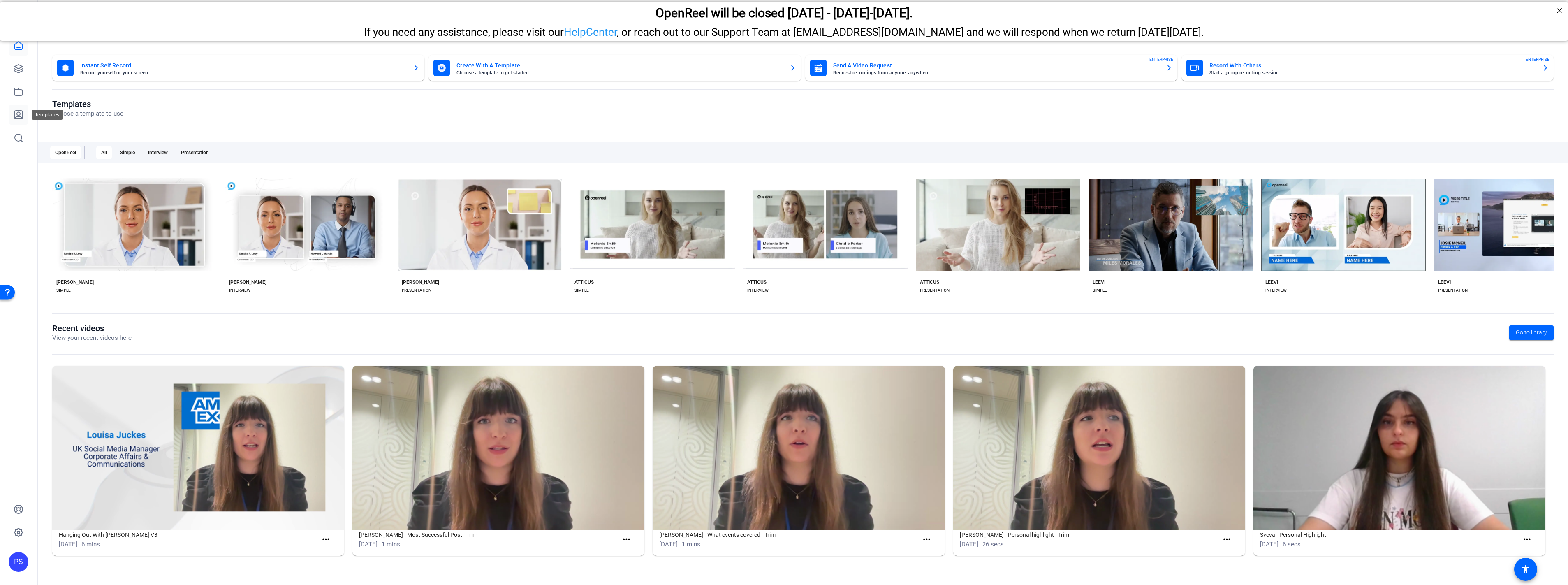
click at [21, 111] on icon at bounding box center [19, 115] width 10 height 10
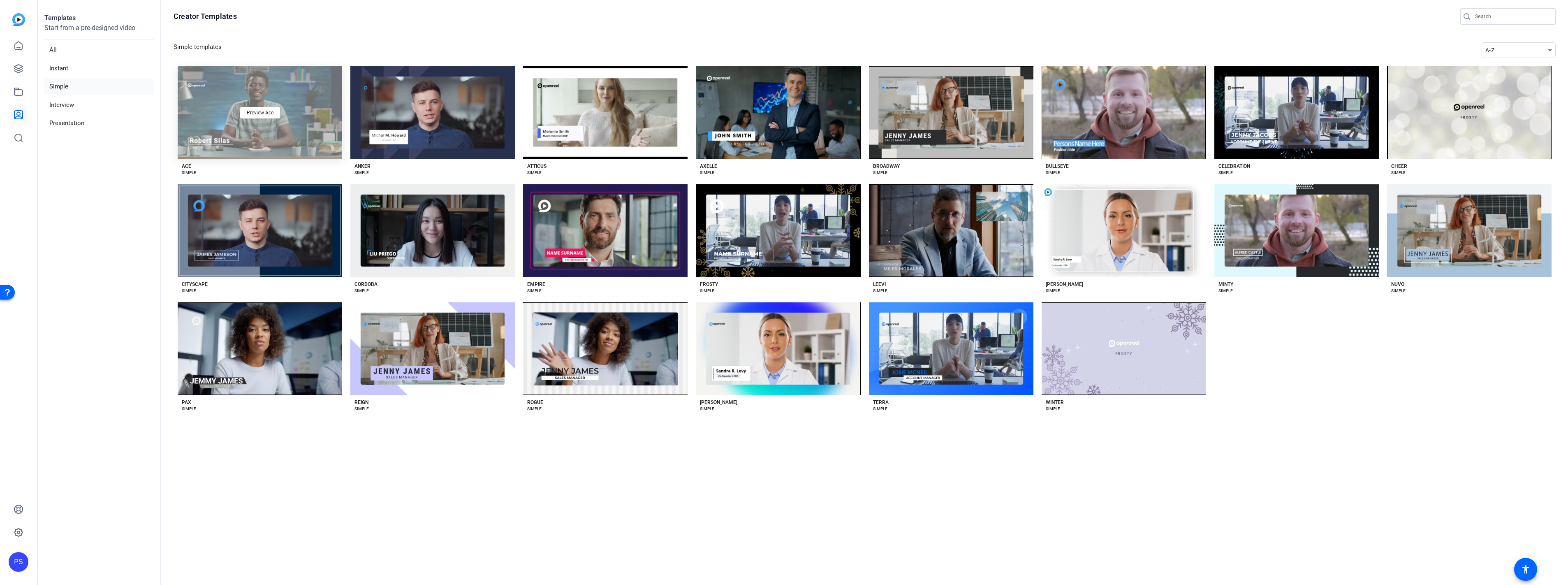
click at [296, 136] on div "Preview Ace" at bounding box center [260, 112] width 165 height 93
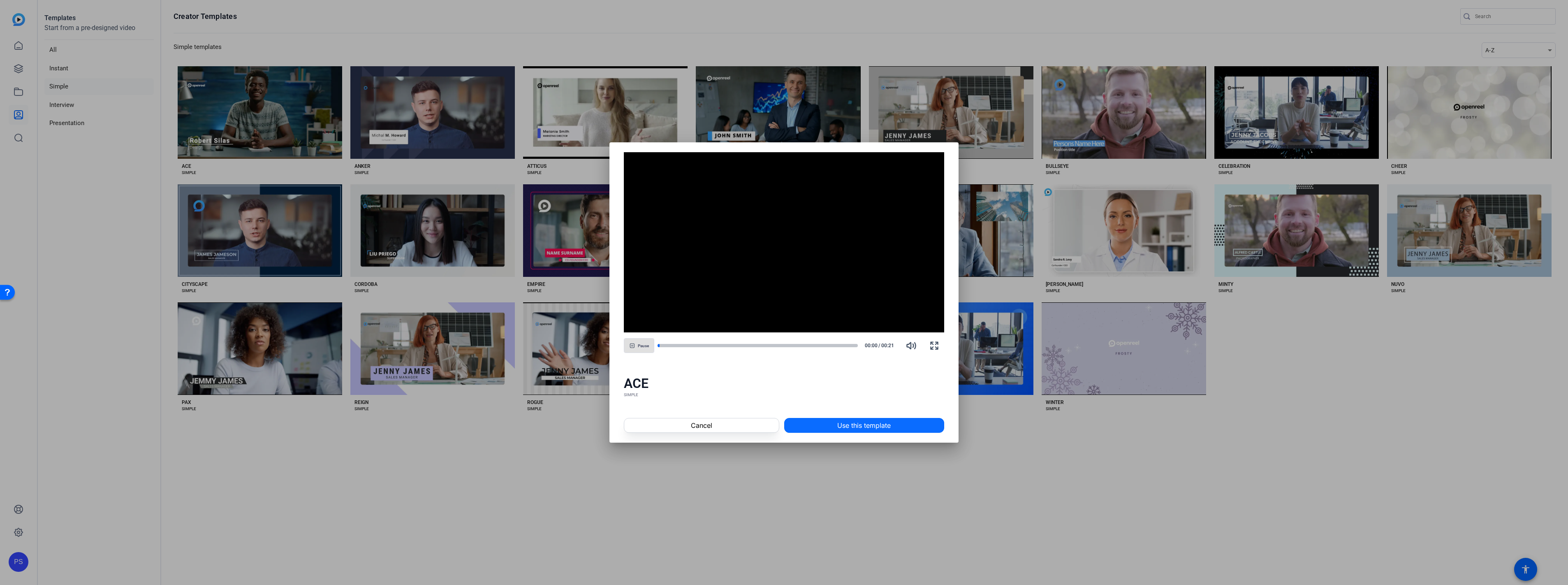
click at [852, 422] on span "Use this template" at bounding box center [864, 425] width 54 height 10
